Goal: Obtain resource: Obtain resource

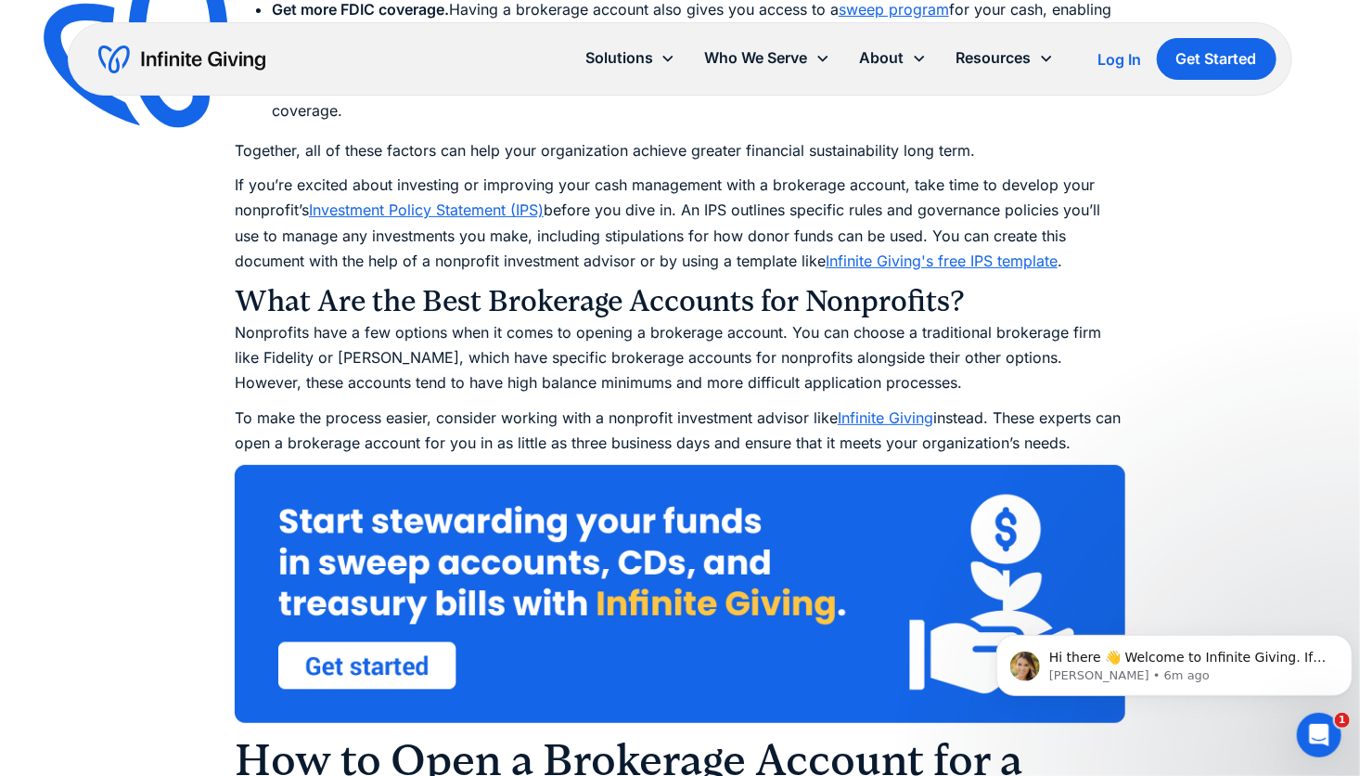
scroll to position [3571, 0]
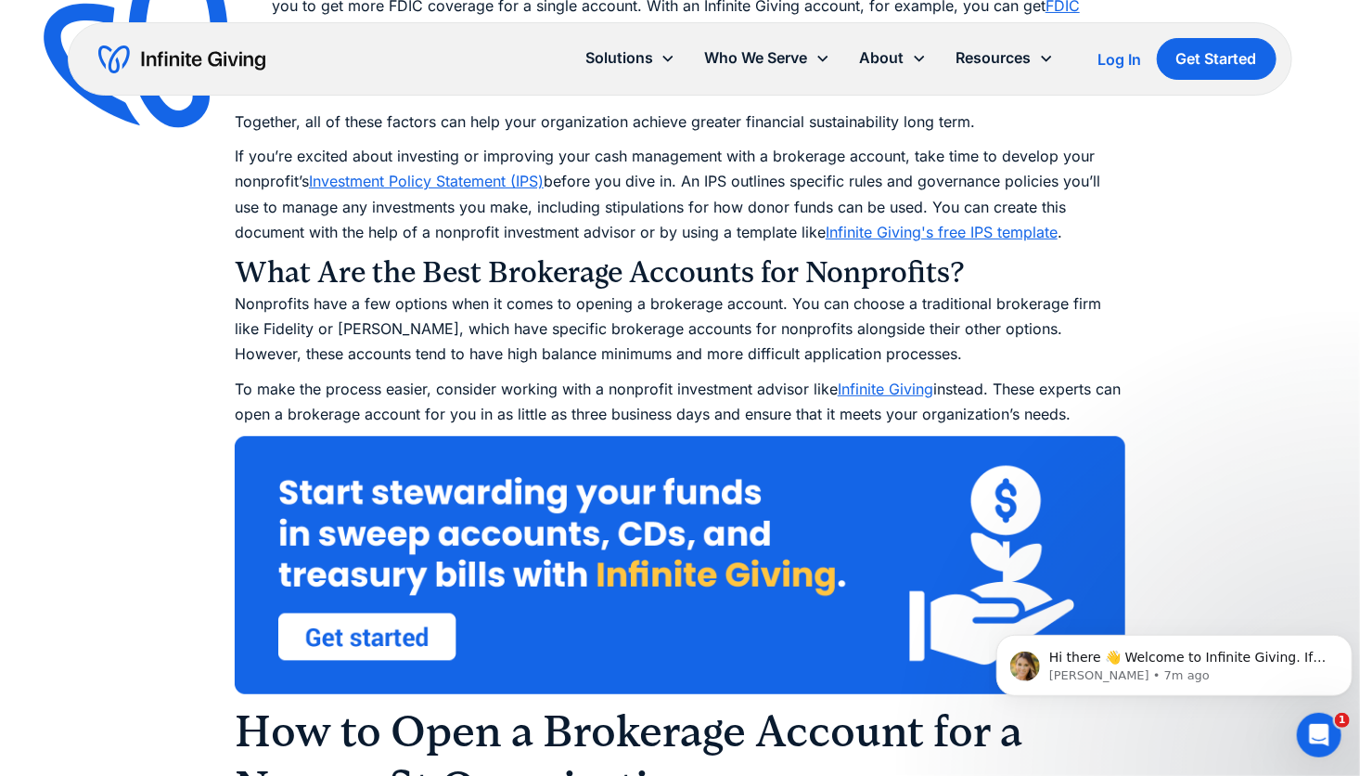
click at [976, 230] on link "Infinite Giving's free IPS template" at bounding box center [942, 232] width 232 height 19
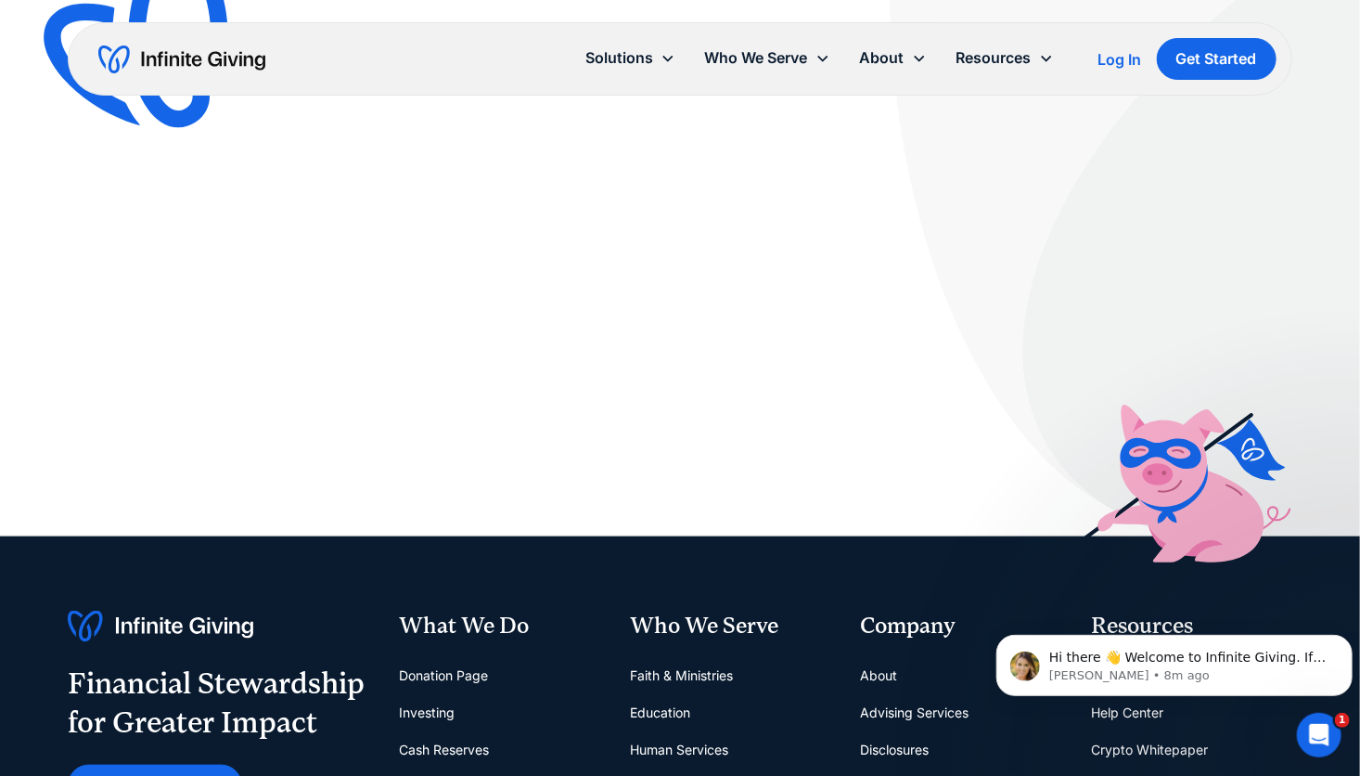
scroll to position [591, 0]
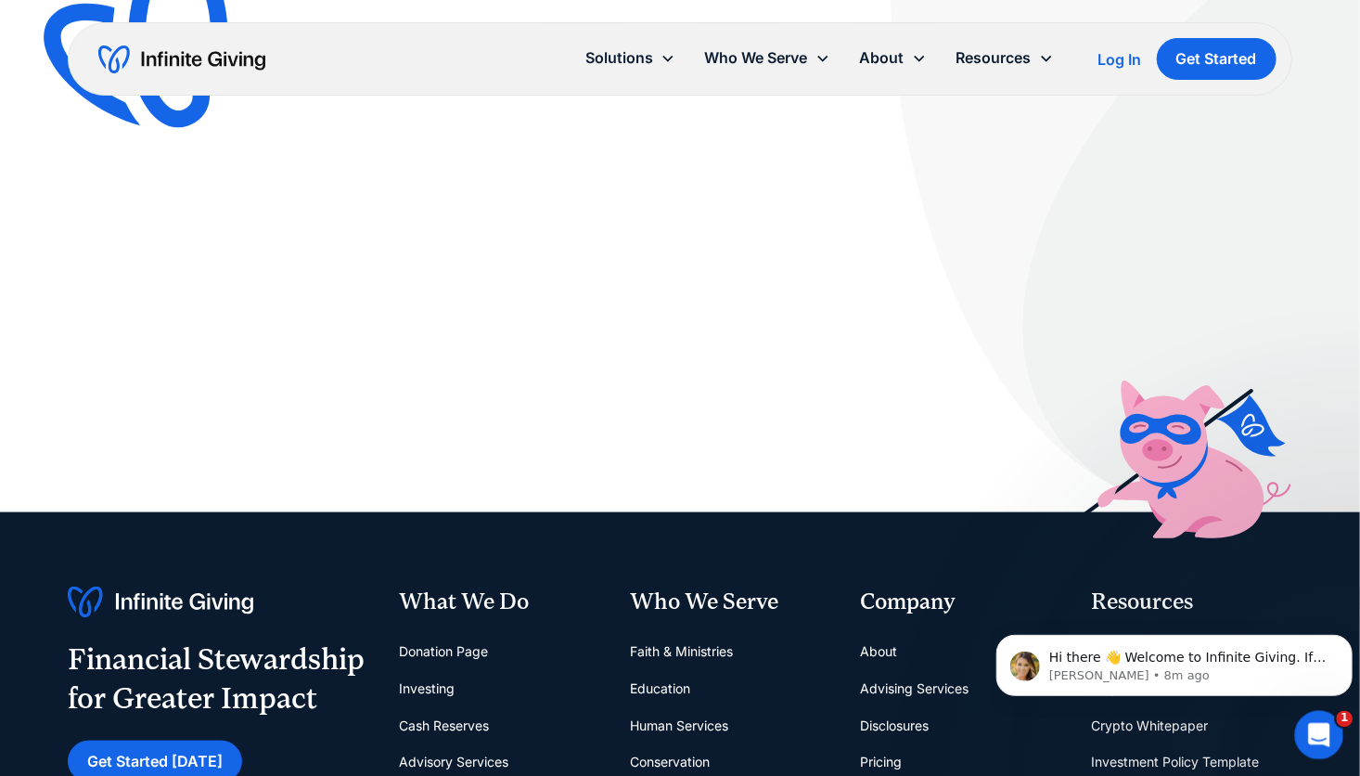
click at [1315, 727] on icon "Open Intercom Messenger" at bounding box center [1317, 732] width 31 height 31
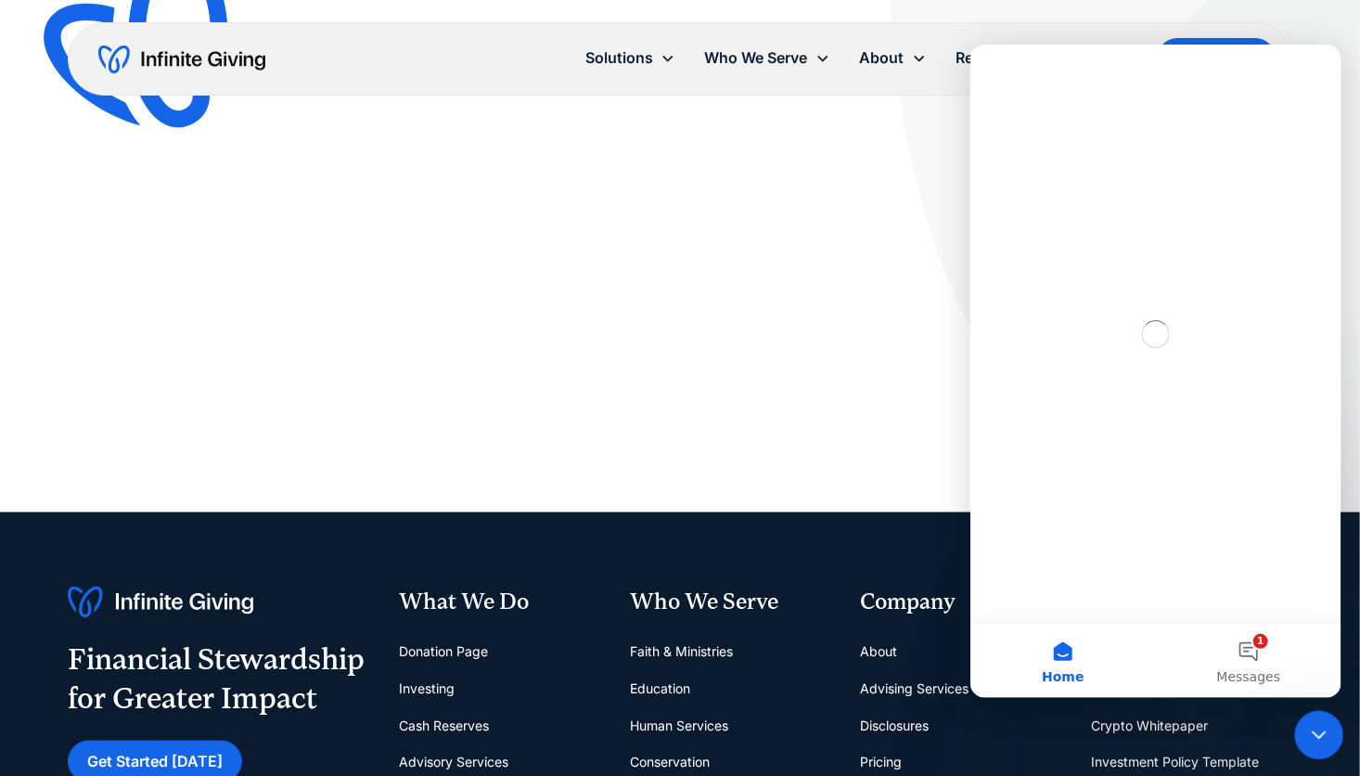
scroll to position [0, 0]
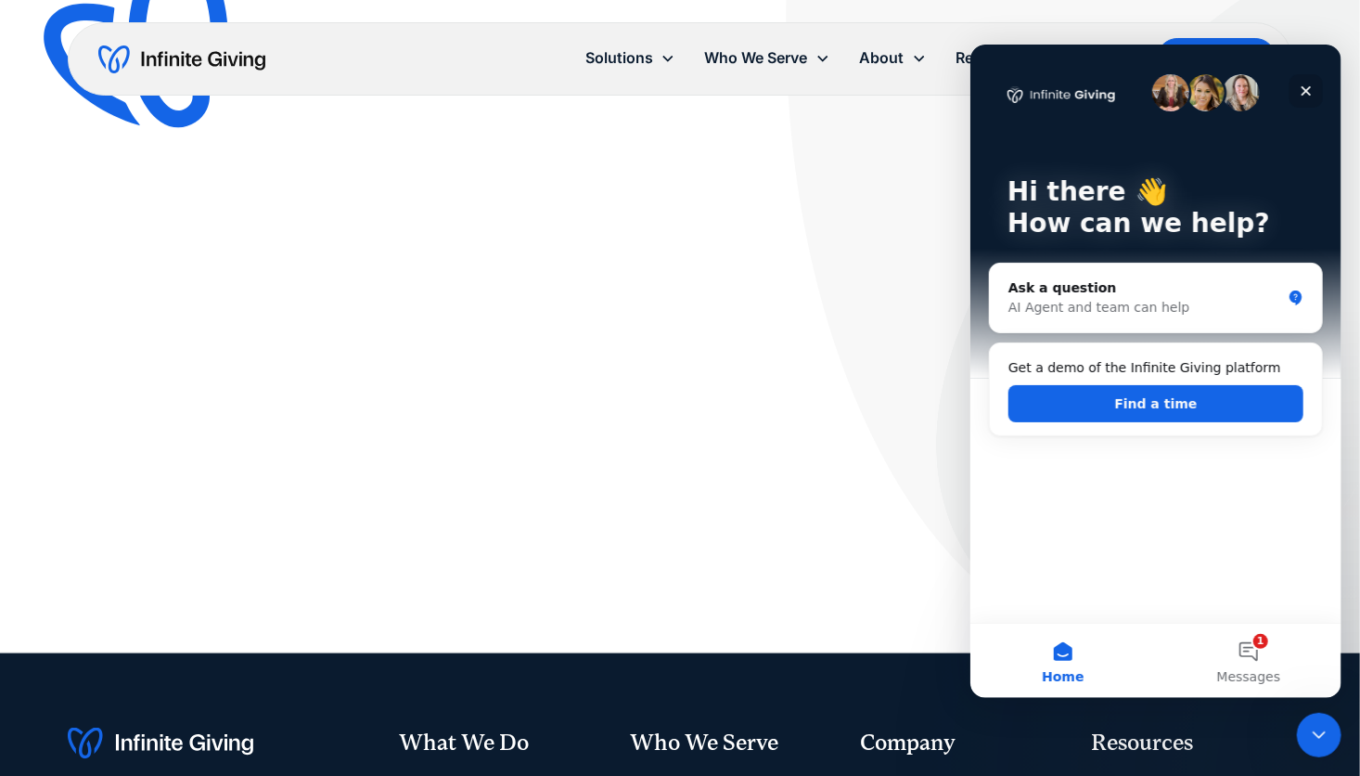
click at [1302, 84] on icon "Close" at bounding box center [1305, 90] width 15 height 15
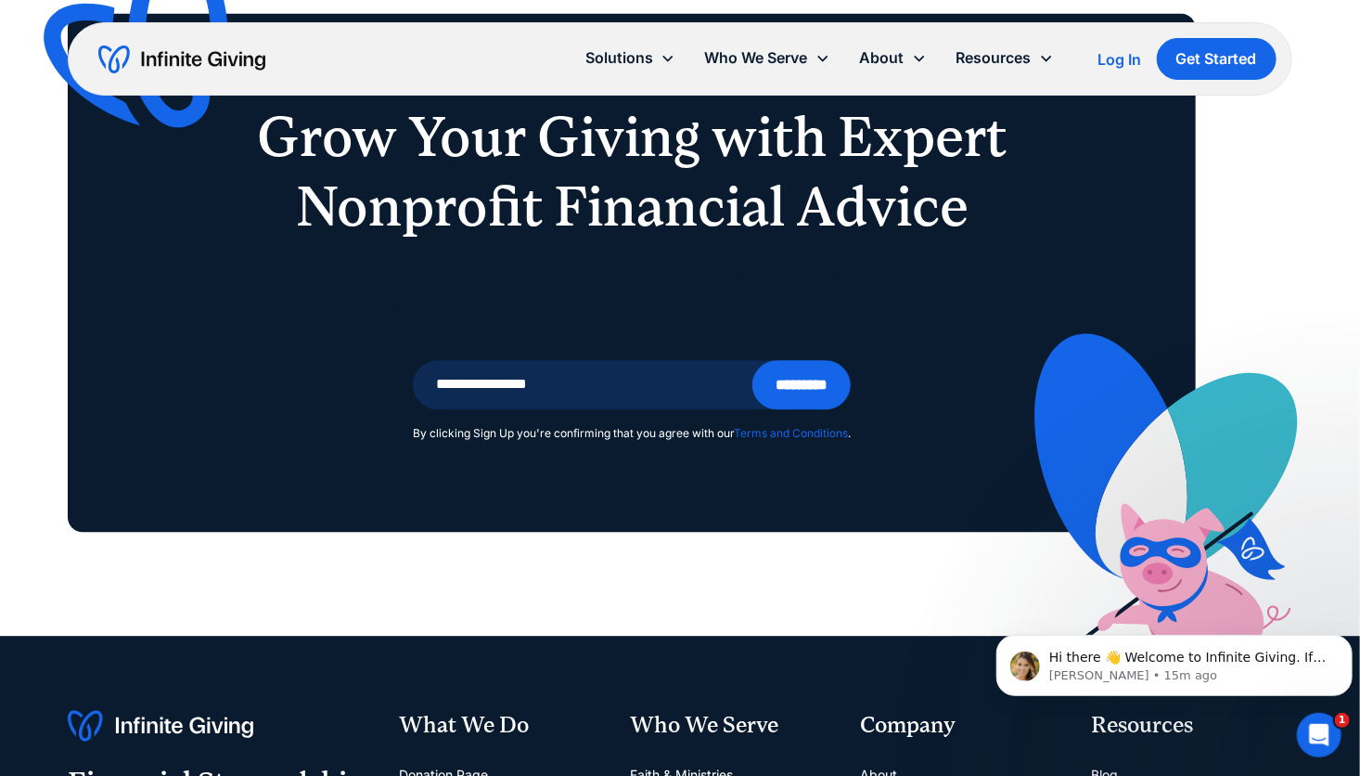
scroll to position [11631, 0]
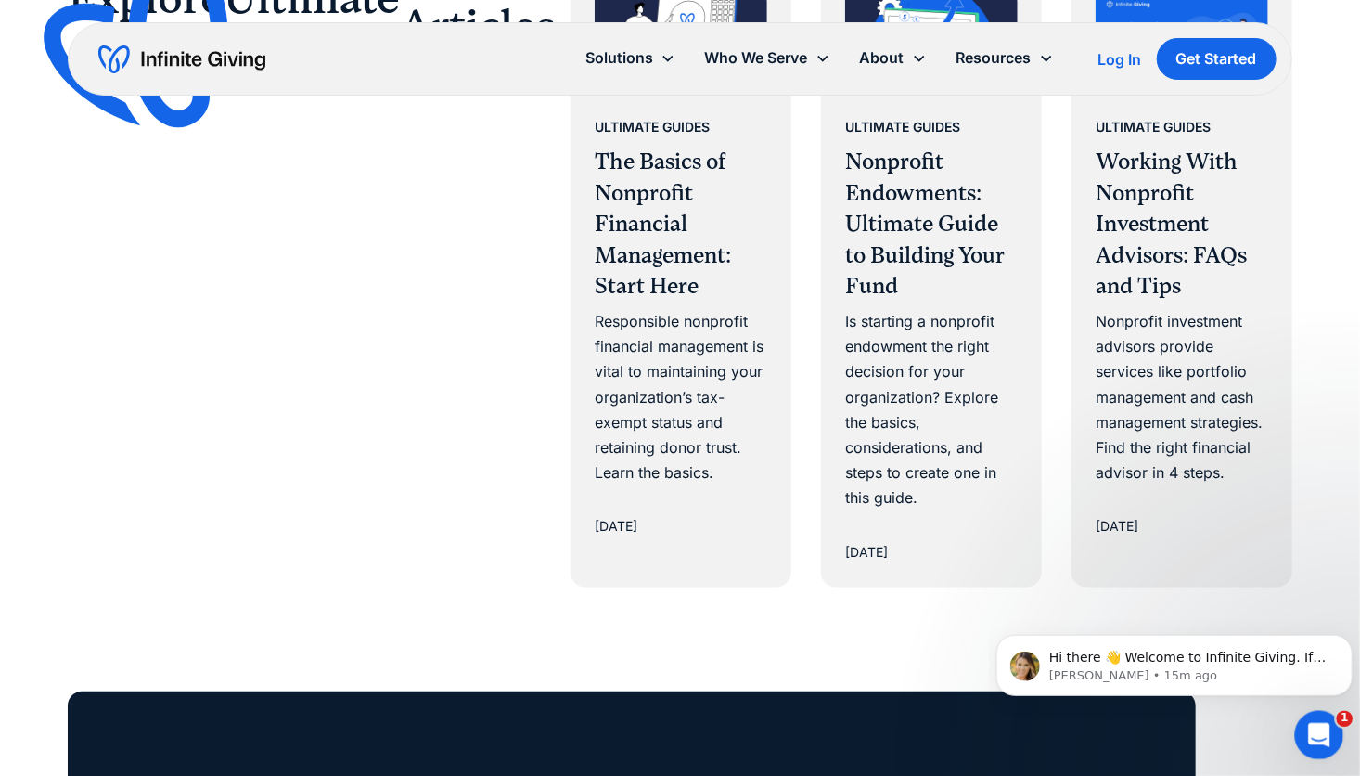
click at [1315, 710] on div "Open Intercom Messenger" at bounding box center [1316, 732] width 61 height 61
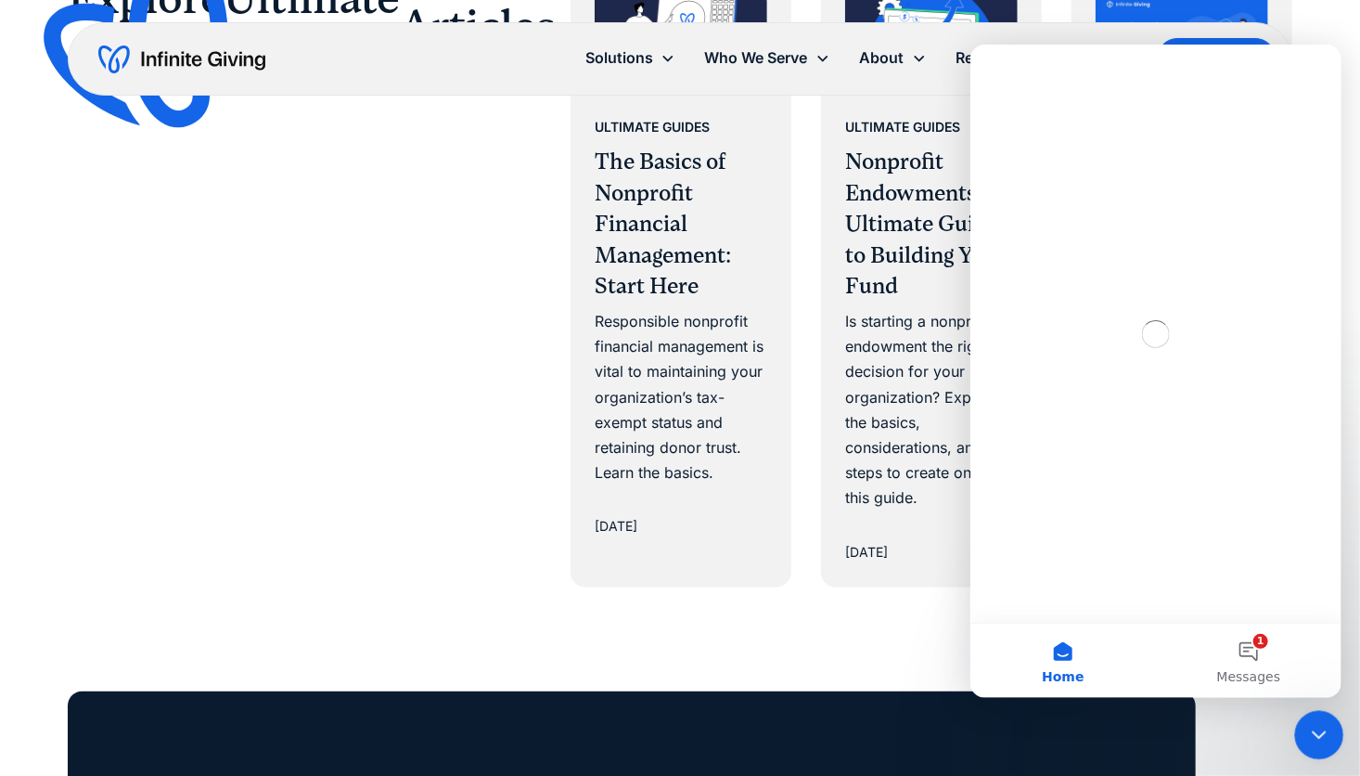
scroll to position [0, 0]
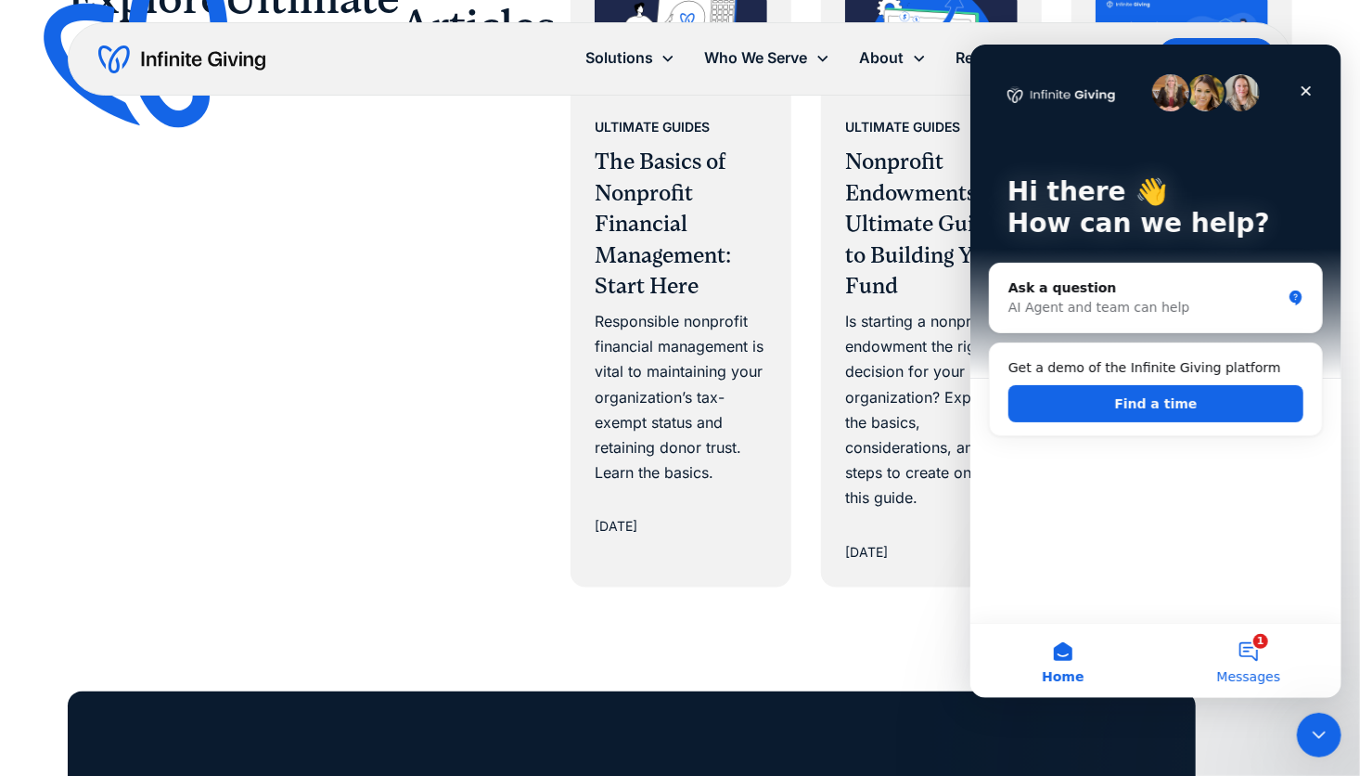
click at [1252, 652] on button "1 Messages" at bounding box center [1248, 660] width 186 height 74
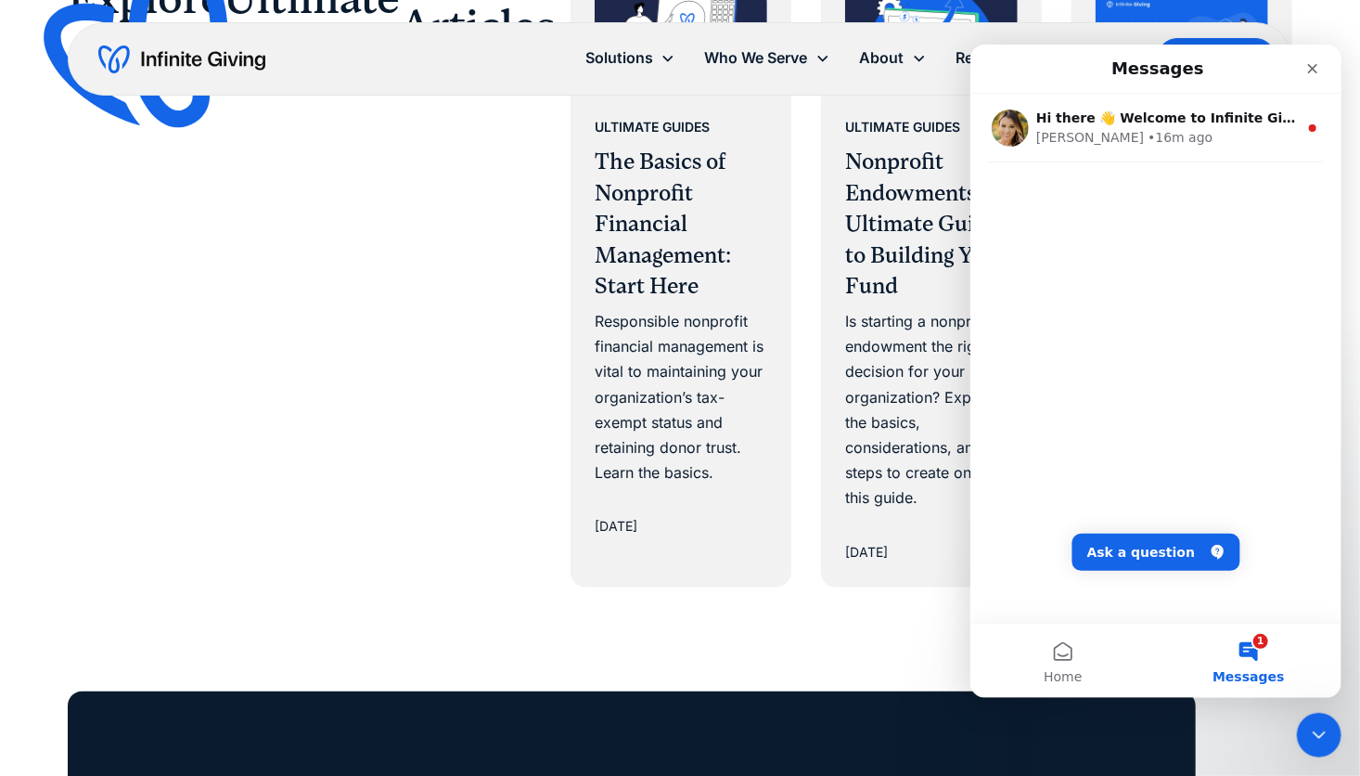
click at [1252, 652] on button "1 Messages" at bounding box center [1248, 660] width 186 height 74
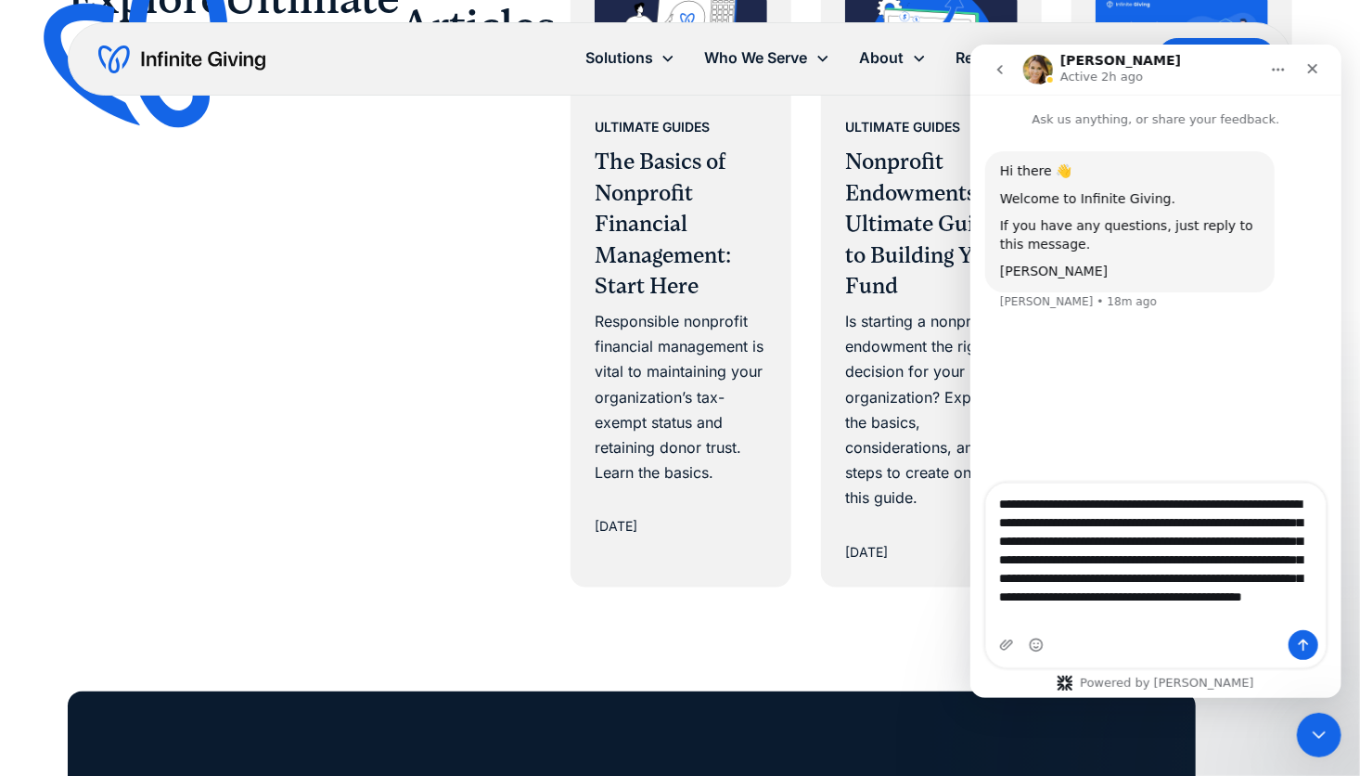
click at [1230, 509] on textarea "**********" at bounding box center [1155, 554] width 340 height 143
click at [1268, 612] on textarea "**********" at bounding box center [1155, 556] width 340 height 147
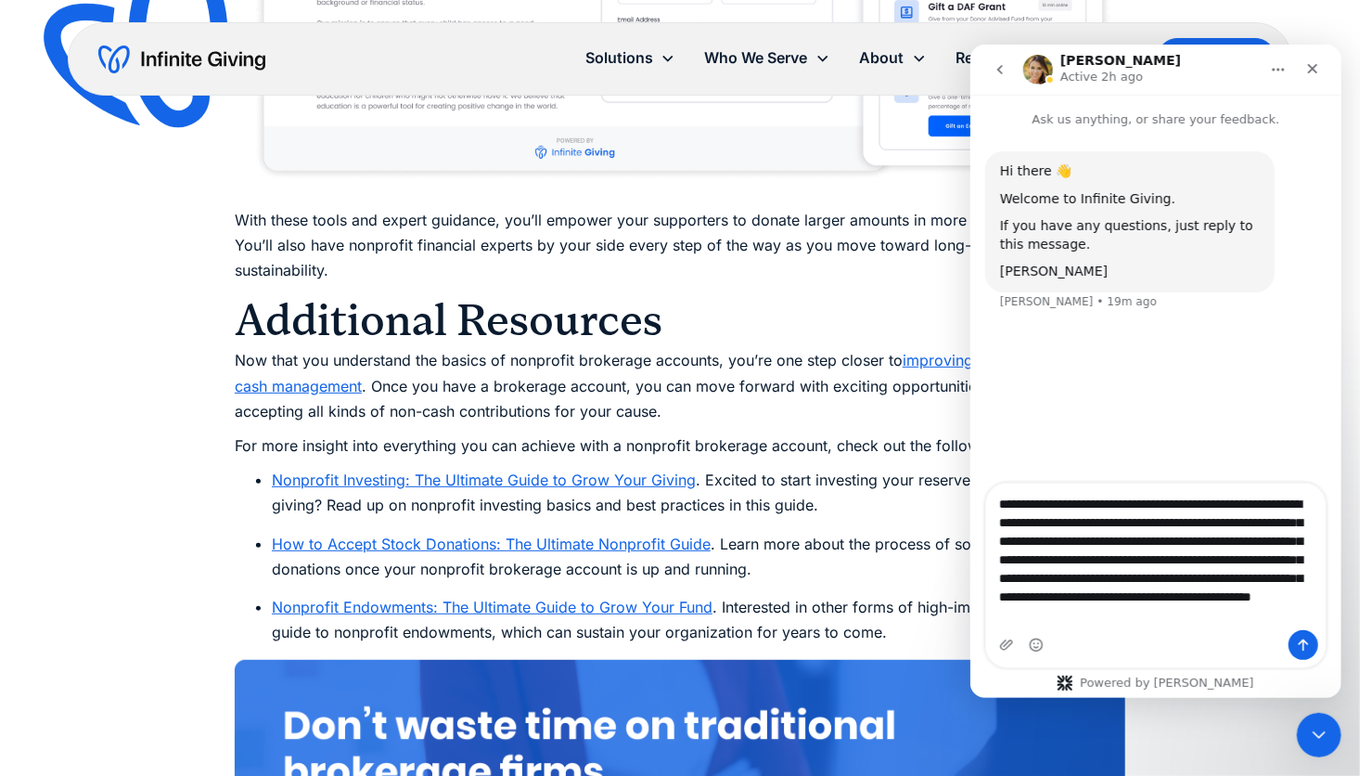
scroll to position [12, 0]
type textarea "**********"
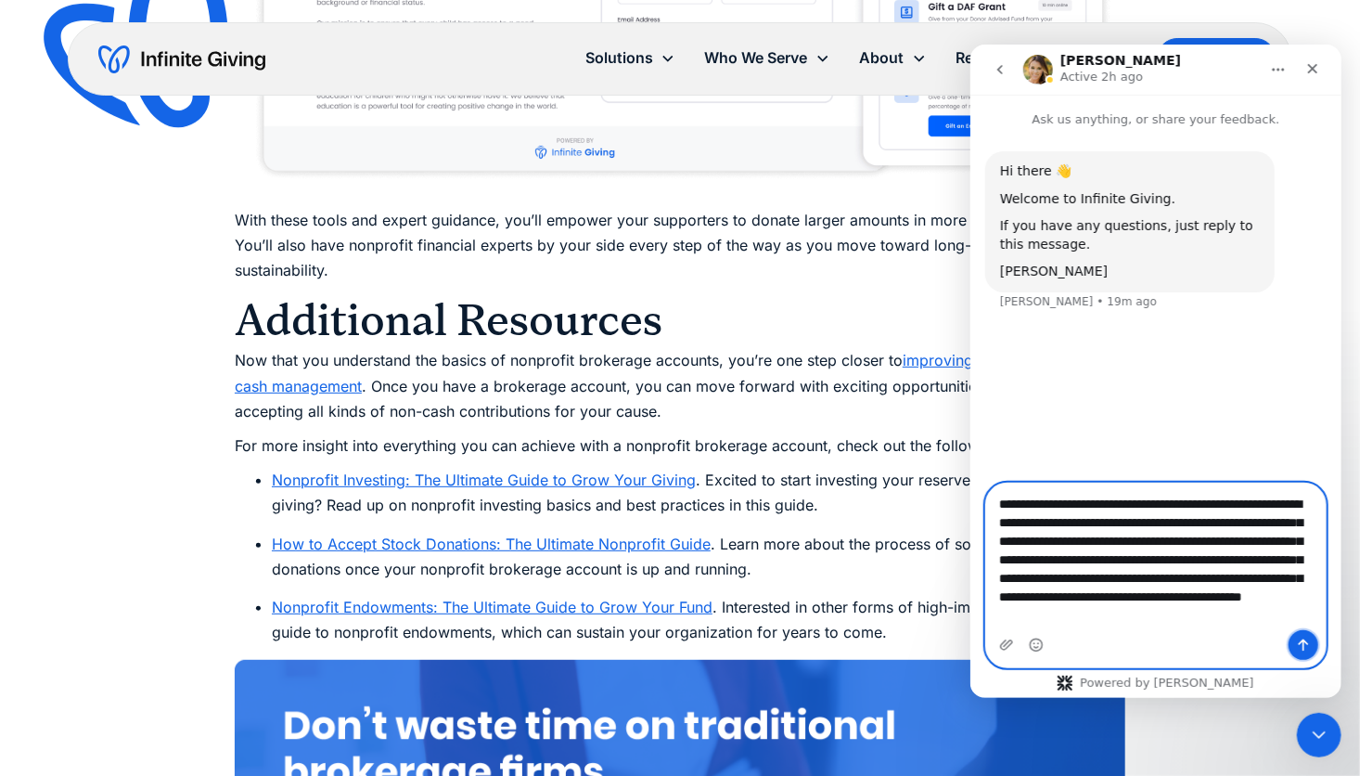
click at [1301, 636] on button "Send a message…" at bounding box center [1303, 644] width 30 height 30
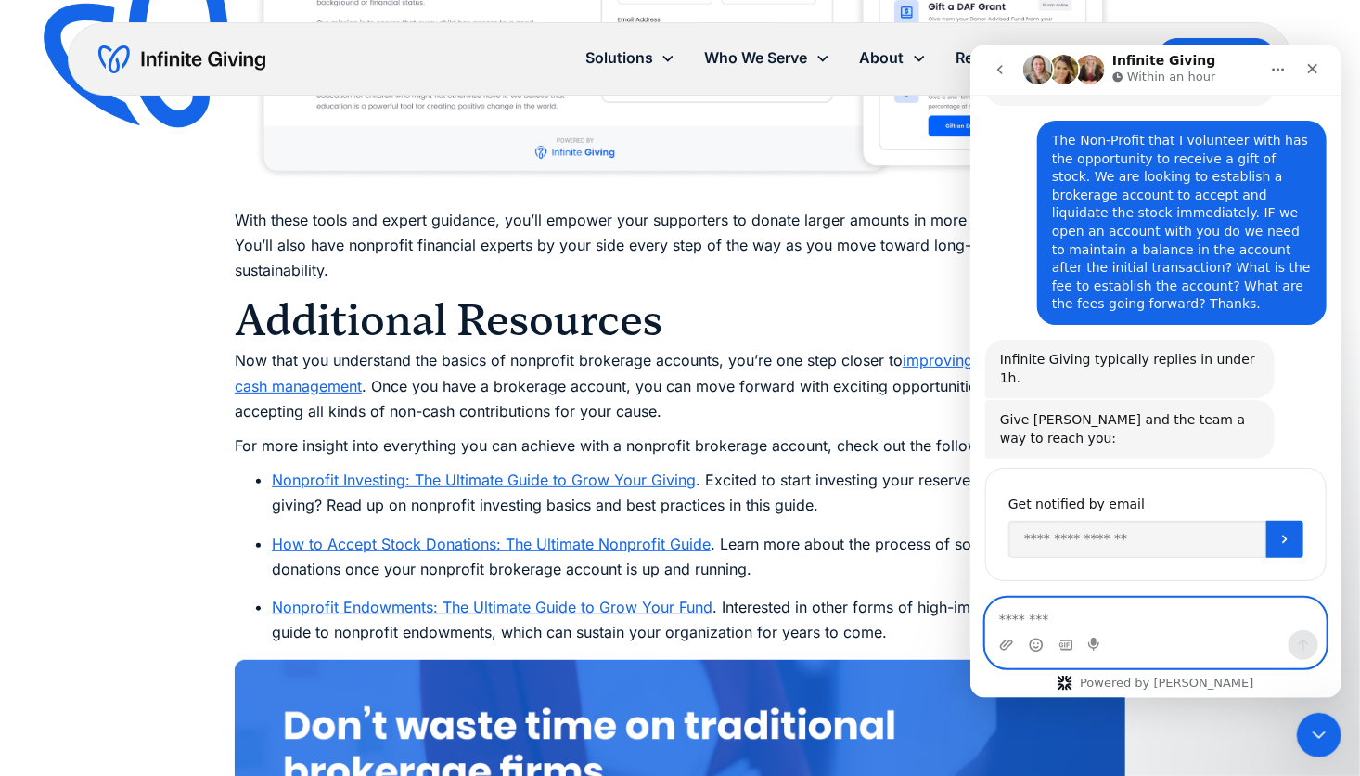
scroll to position [193, 0]
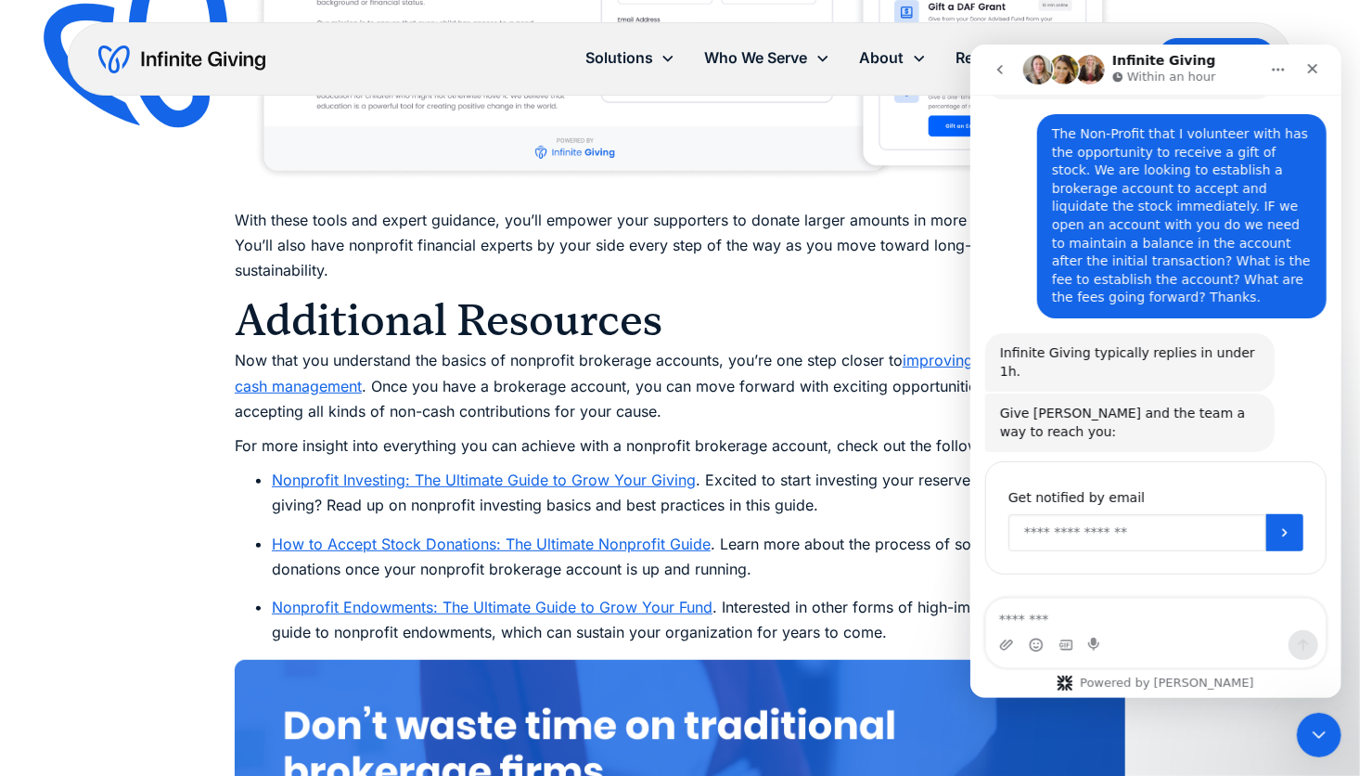
click at [1034, 513] on input "Enter your email" at bounding box center [1137, 531] width 258 height 37
type input "**********"
click at [1277, 524] on icon "Submit" at bounding box center [1284, 531] width 15 height 15
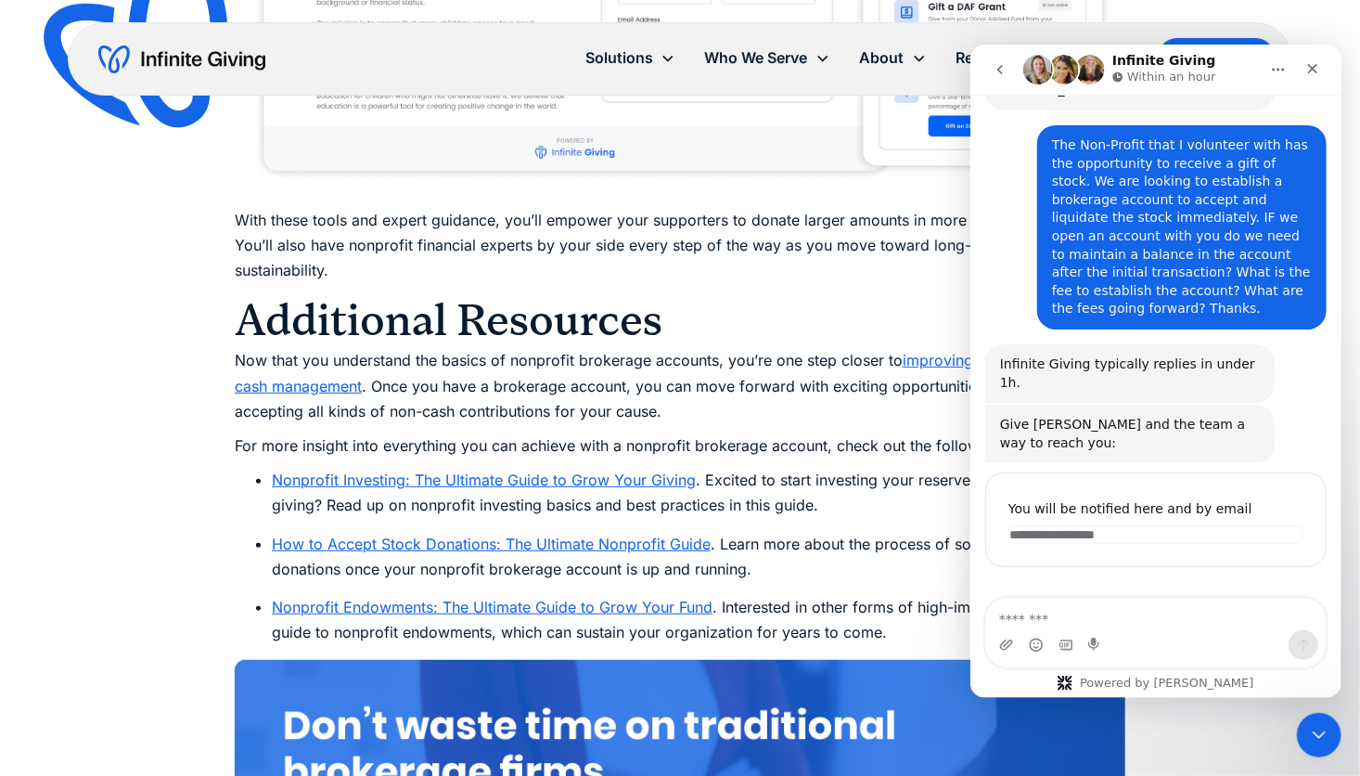
scroll to position [174, 0]
